Goal: Find contact information: Find contact information

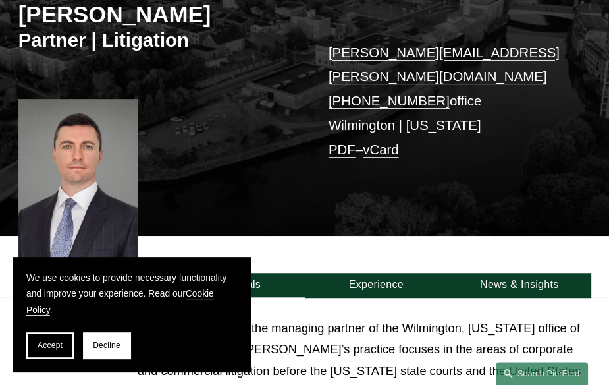
scroll to position [198, 0]
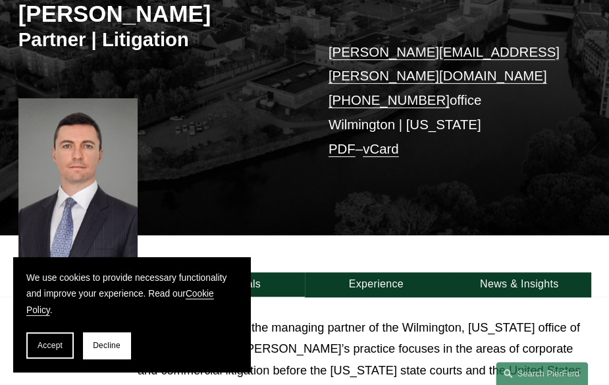
click at [57, 344] on span "Accept" at bounding box center [50, 345] width 25 height 9
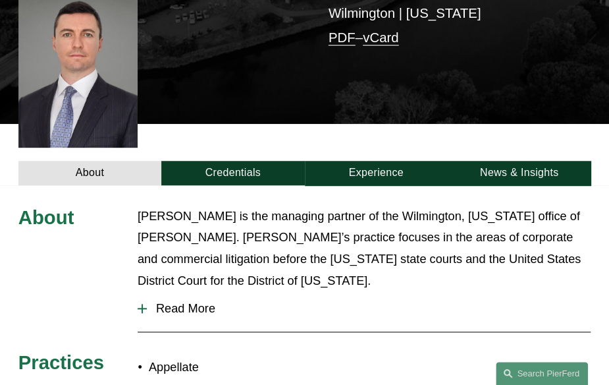
scroll to position [329, 0]
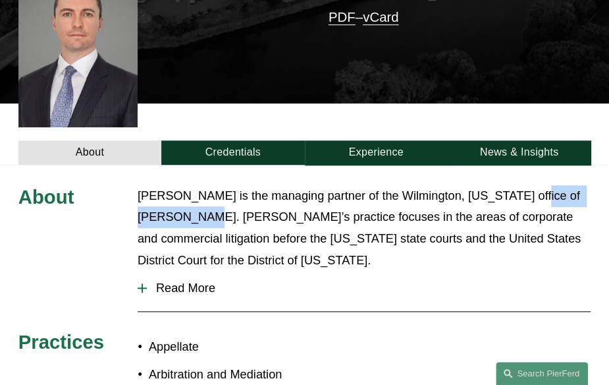
drag, startPoint x: 513, startPoint y: 171, endPoint x: 193, endPoint y: 194, distance: 321.1
click at [193, 194] on p "Carl Neff is the managing partner of the Wilmington, Delaware office of Pierson…" at bounding box center [364, 228] width 453 height 86
copy p "Pierson Ferdinand"
click at [523, 281] on span "Read More" at bounding box center [369, 288] width 444 height 14
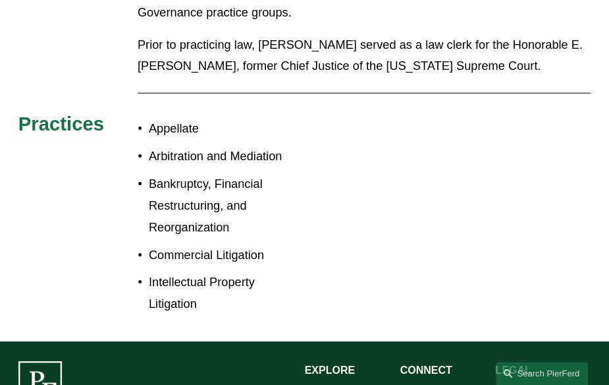
scroll to position [1311, 0]
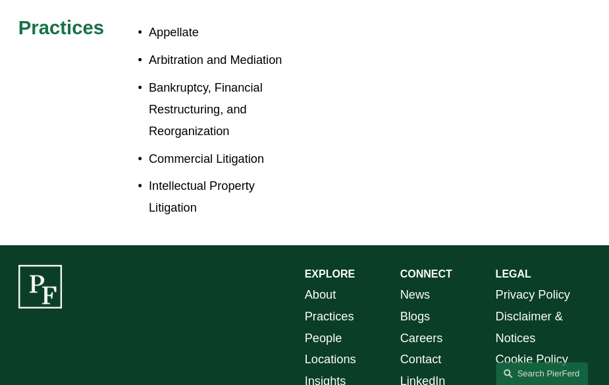
drag, startPoint x: 30, startPoint y: 352, endPoint x: 111, endPoint y: 356, distance: 81.2
click at [166, 357] on div "EXPLORE CONNECT About Practices People Locations Insights News Blogs Careers Co…" at bounding box center [304, 366] width 609 height 202
copy p "Pierson Ferdinand LLP"
drag, startPoint x: 534, startPoint y: 103, endPoint x: 515, endPoint y: 123, distance: 28.0
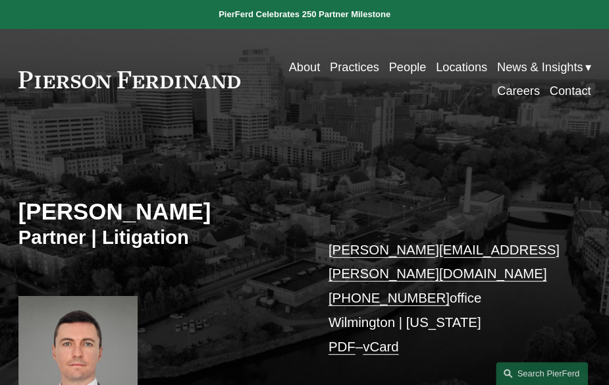
scroll to position [66, 0]
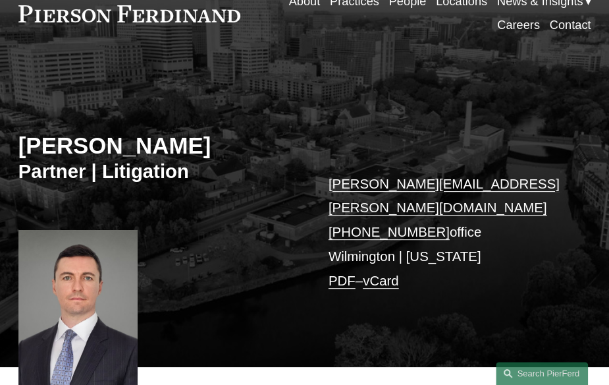
click at [369, 233] on p "carl.neff@pierferd.com +1.302.482.4244 office Wilmington | New York PDF – vCard" at bounding box center [448, 232] width 239 height 121
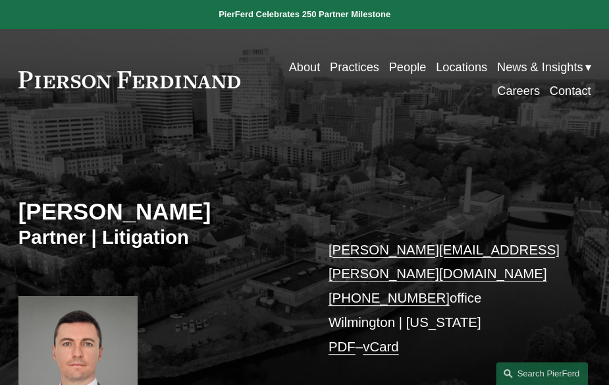
click at [576, 91] on link "Contact" at bounding box center [571, 92] width 42 height 24
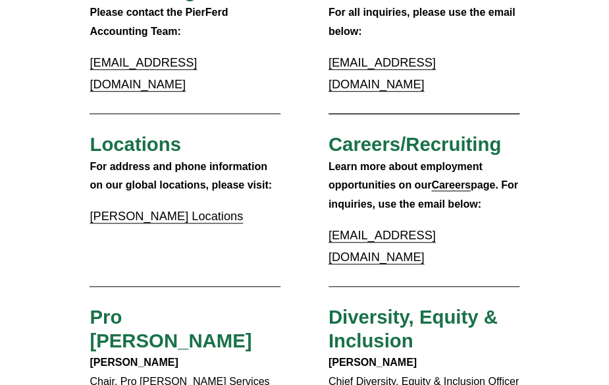
scroll to position [329, 0]
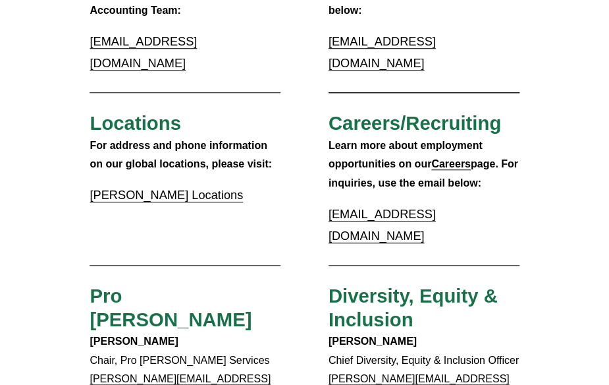
click at [130, 188] on link "[PERSON_NAME] Locations" at bounding box center [167, 194] width 154 height 13
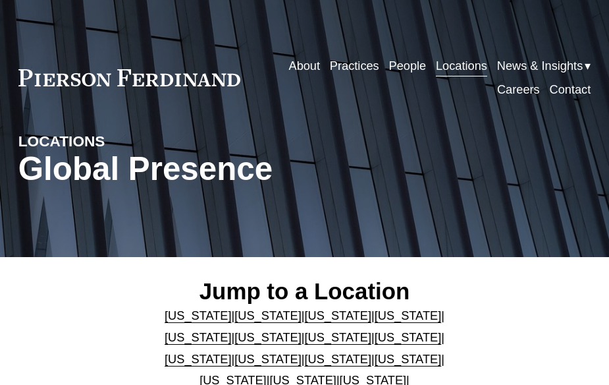
scroll to position [132, 0]
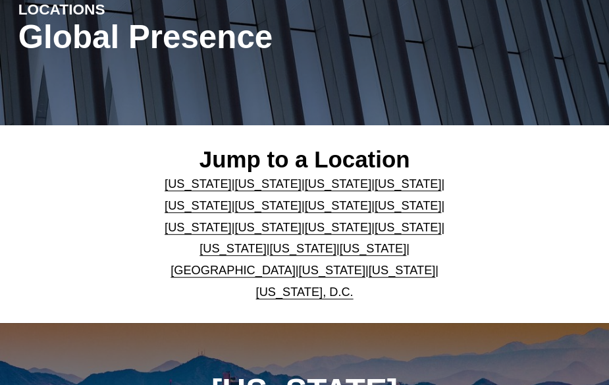
click at [375, 184] on link "[US_STATE]" at bounding box center [408, 183] width 67 height 13
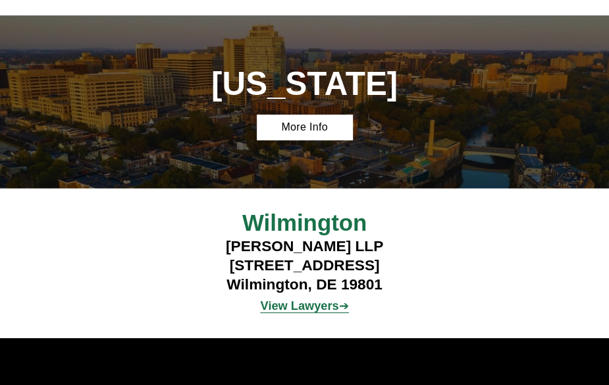
scroll to position [1481, 0]
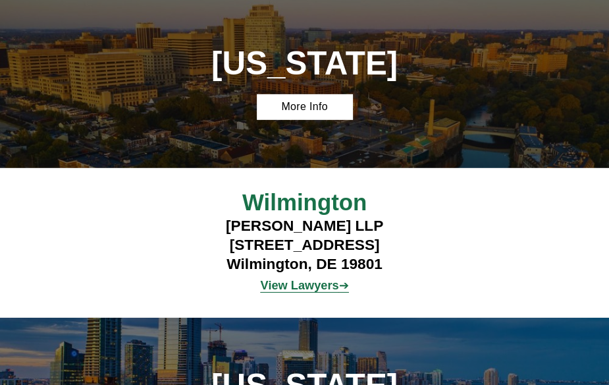
click at [225, 216] on h4 "Pierson Ferdinand LLP 112 French Street Wilmington, DE 19801" at bounding box center [304, 244] width 239 height 57
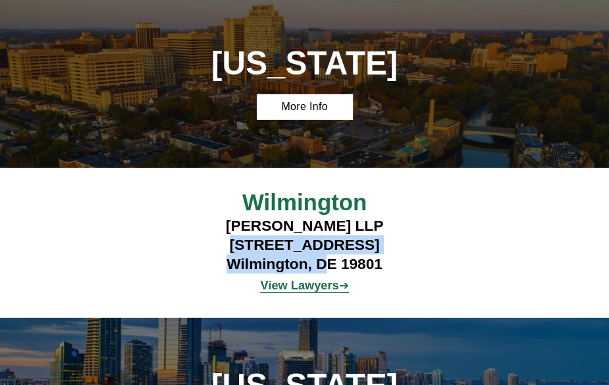
drag, startPoint x: 244, startPoint y: 185, endPoint x: 331, endPoint y: 200, distance: 87.5
click at [331, 216] on h4 "Pierson Ferdinand LLP 112 French Street Wilmington, DE 19801" at bounding box center [304, 244] width 239 height 57
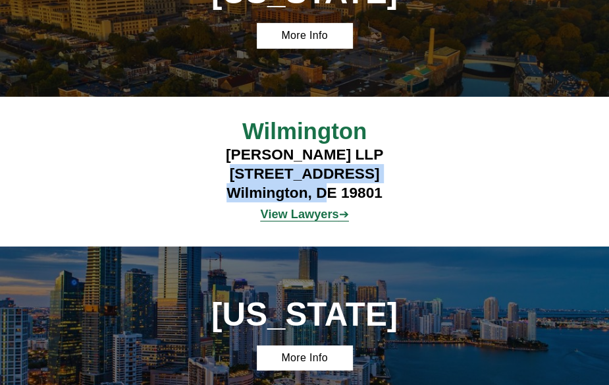
scroll to position [1547, 0]
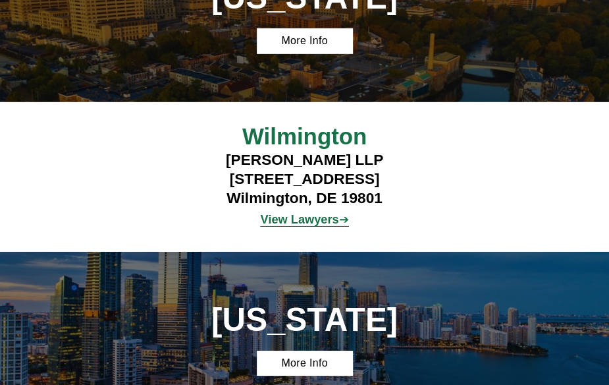
drag, startPoint x: 393, startPoint y: 149, endPoint x: 362, endPoint y: 152, distance: 30.5
click at [392, 207] on div "View Lawyers ➔" at bounding box center [304, 219] width 239 height 24
click at [324, 213] on strong "View Lawyers" at bounding box center [299, 219] width 78 height 13
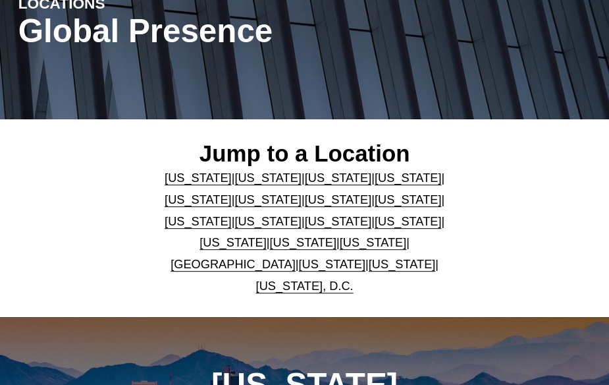
scroll to position [132, 0]
